Goal: Task Accomplishment & Management: Manage account settings

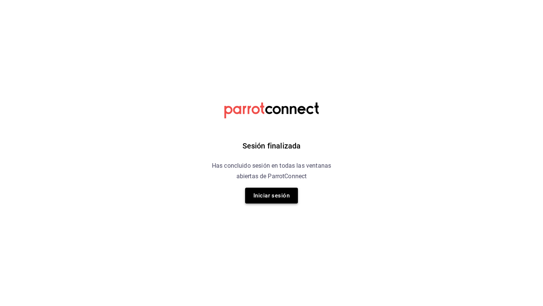
click at [267, 194] on button "Iniciar sesión" at bounding box center [271, 196] width 53 height 16
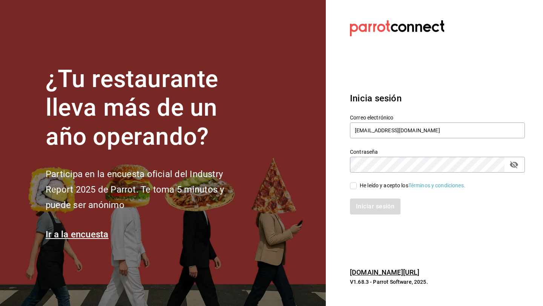
click at [352, 188] on input "He leído y acepto los Términos y condiciones." at bounding box center [353, 185] width 7 height 7
checkbox input "true"
click at [367, 208] on button "Iniciar sesión" at bounding box center [375, 207] width 51 height 16
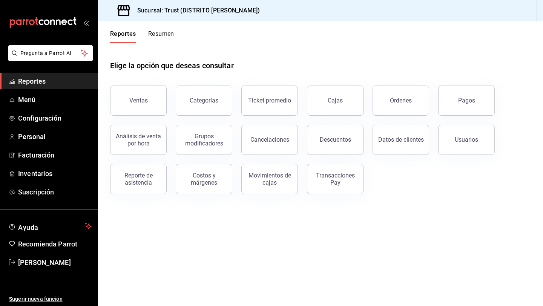
click at [167, 35] on button "Resumen" at bounding box center [161, 36] width 26 height 13
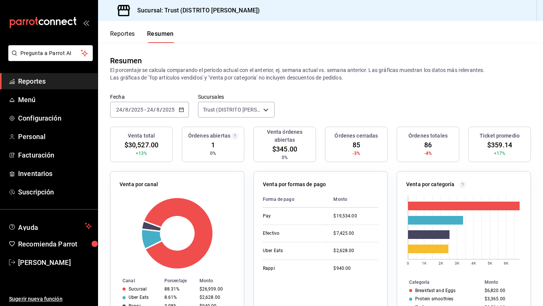
click at [181, 113] on div "[DATE] [DATE] - [DATE] [DATE]" at bounding box center [149, 110] width 79 height 16
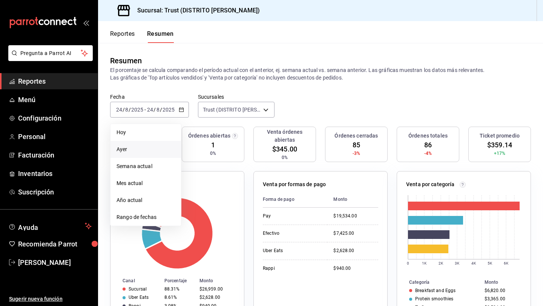
click at [128, 150] on span "Ayer" at bounding box center [145, 149] width 58 height 8
